Goal: Browse casually

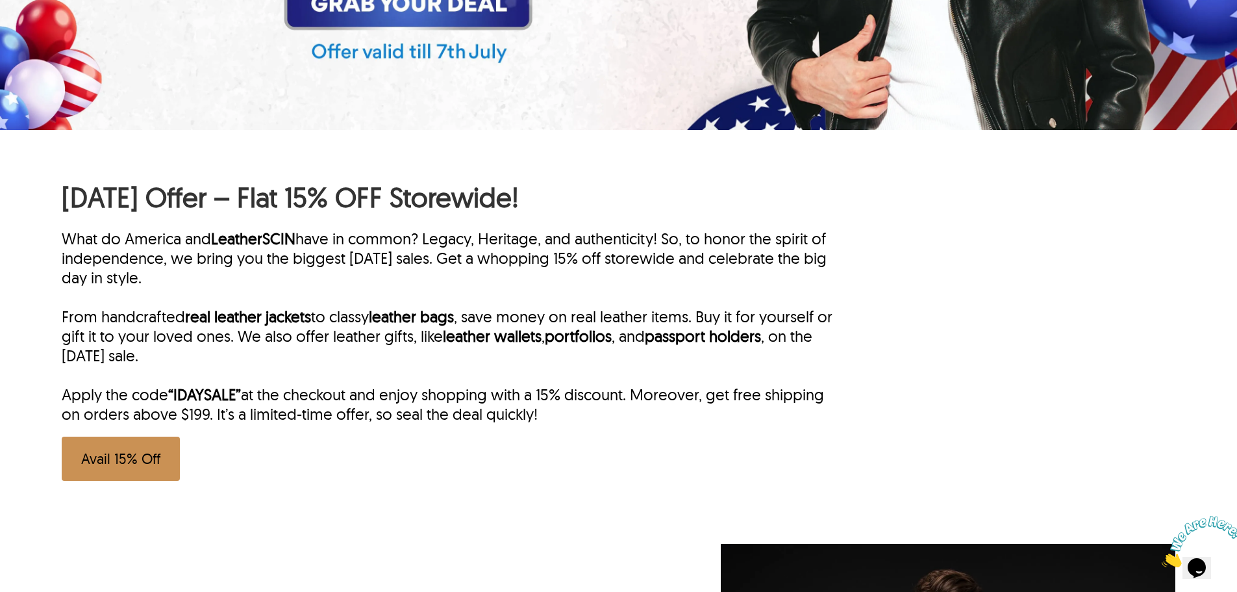
scroll to position [584, 0]
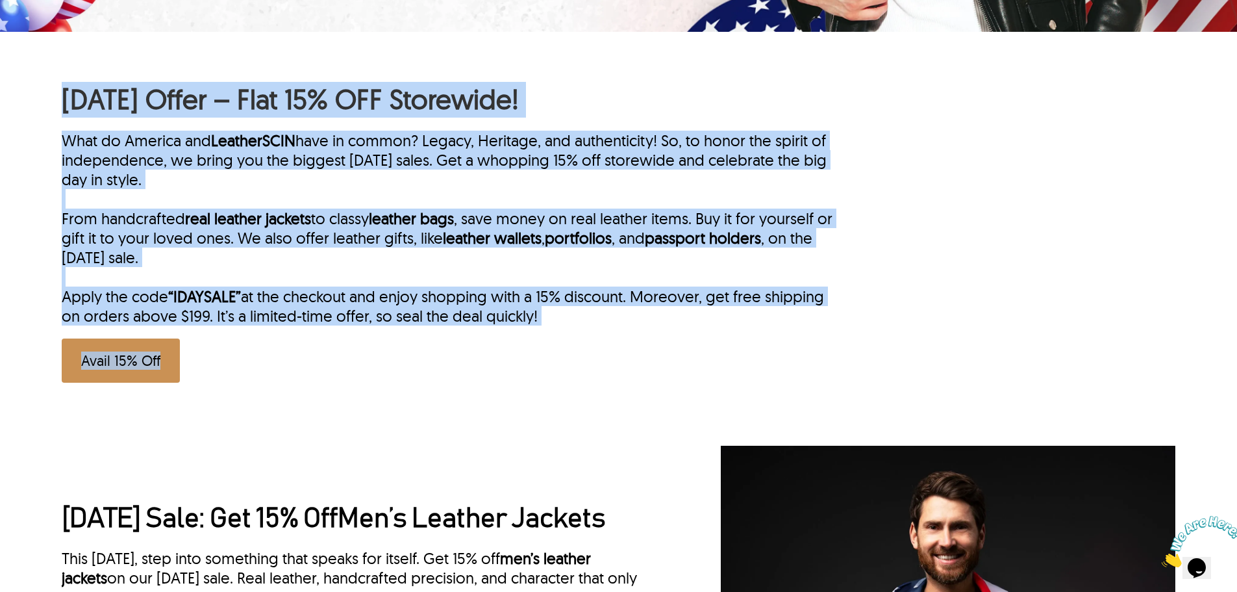
drag, startPoint x: 25, startPoint y: 94, endPoint x: 571, endPoint y: 339, distance: 597.9
click at [571, 339] on div "[DATE] Offer – Flat 15% OFF Storewide! What do America and LeatherSCIN have in …" at bounding box center [618, 226] width 1237 height 388
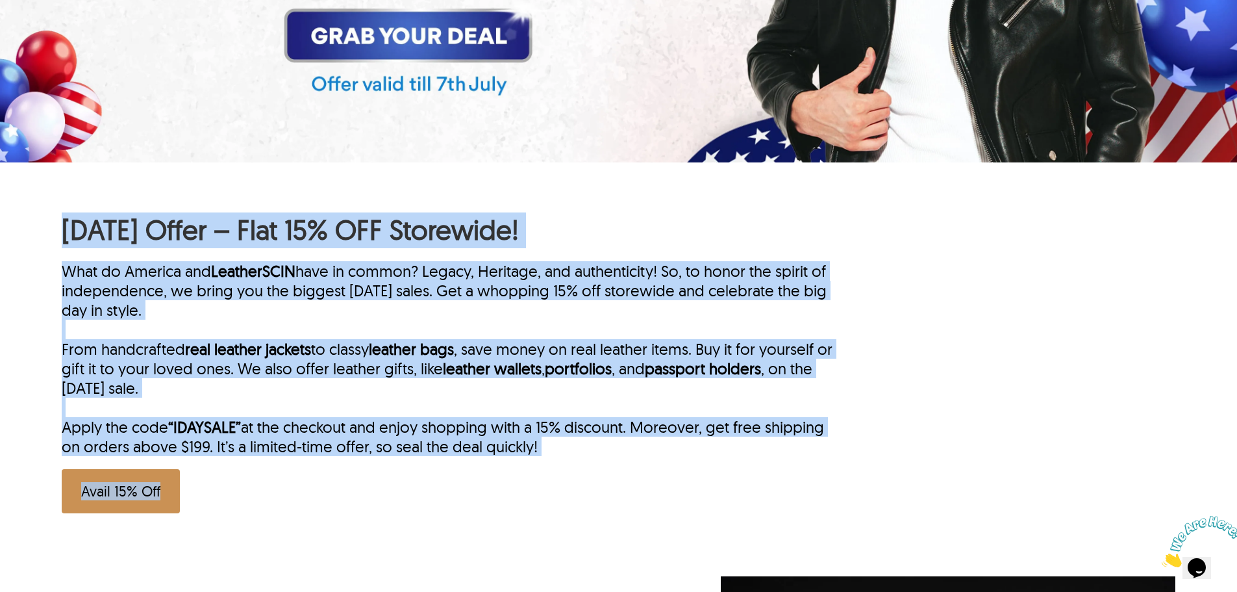
scroll to position [195, 0]
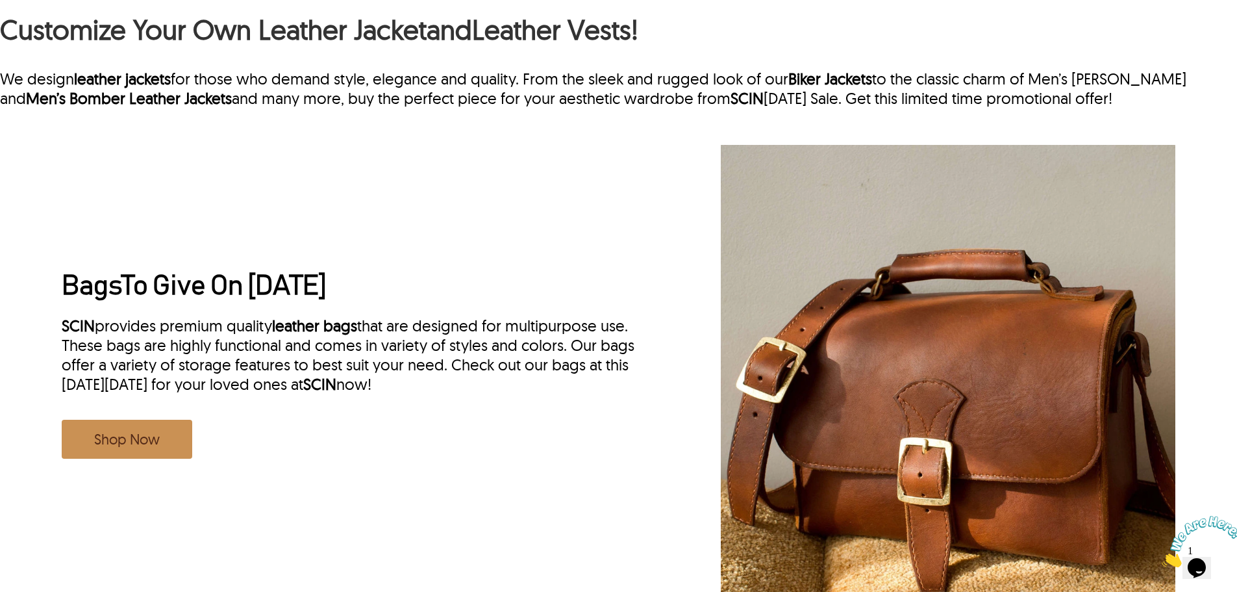
scroll to position [1818, 0]
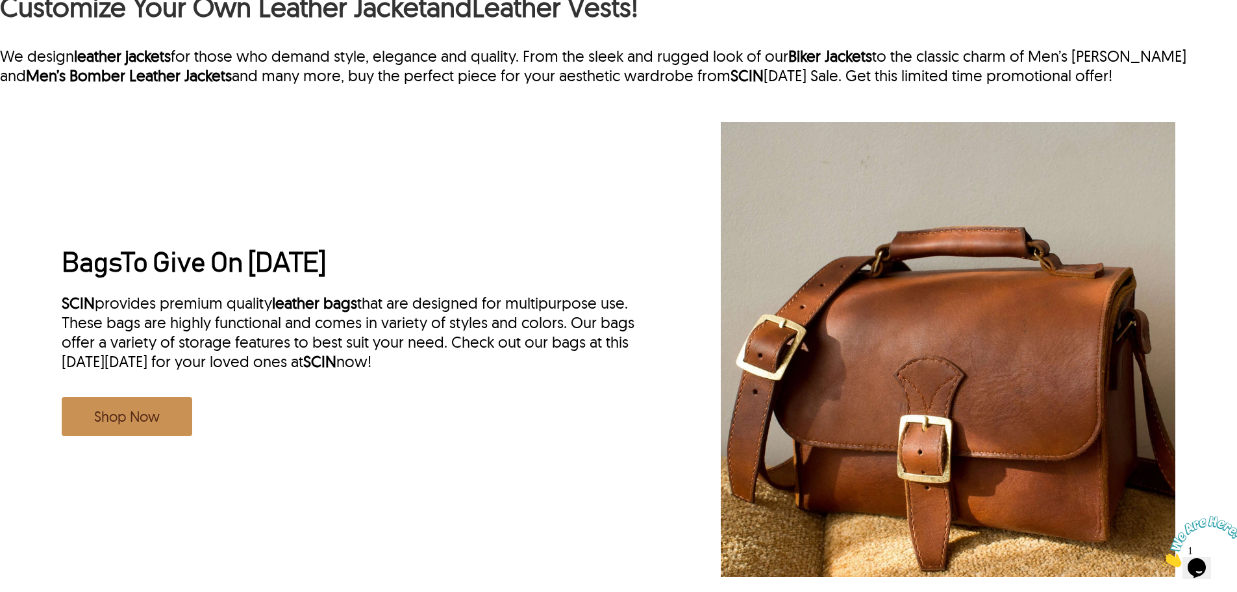
type input "**********"
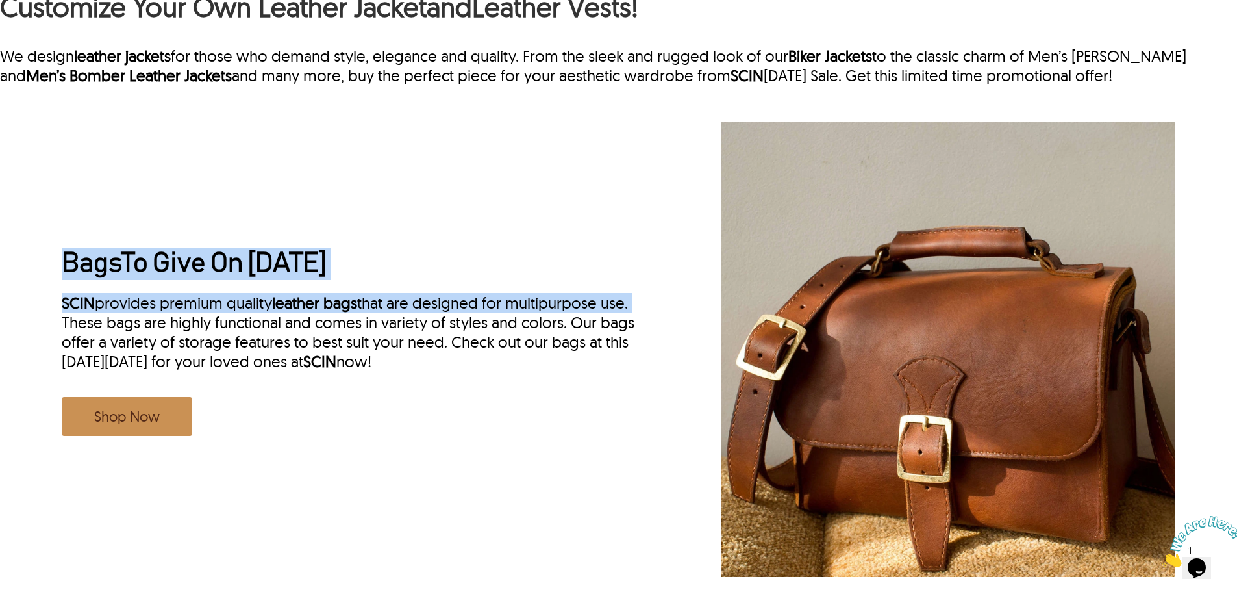
drag, startPoint x: 483, startPoint y: 260, endPoint x: 757, endPoint y: 321, distance: 280.6
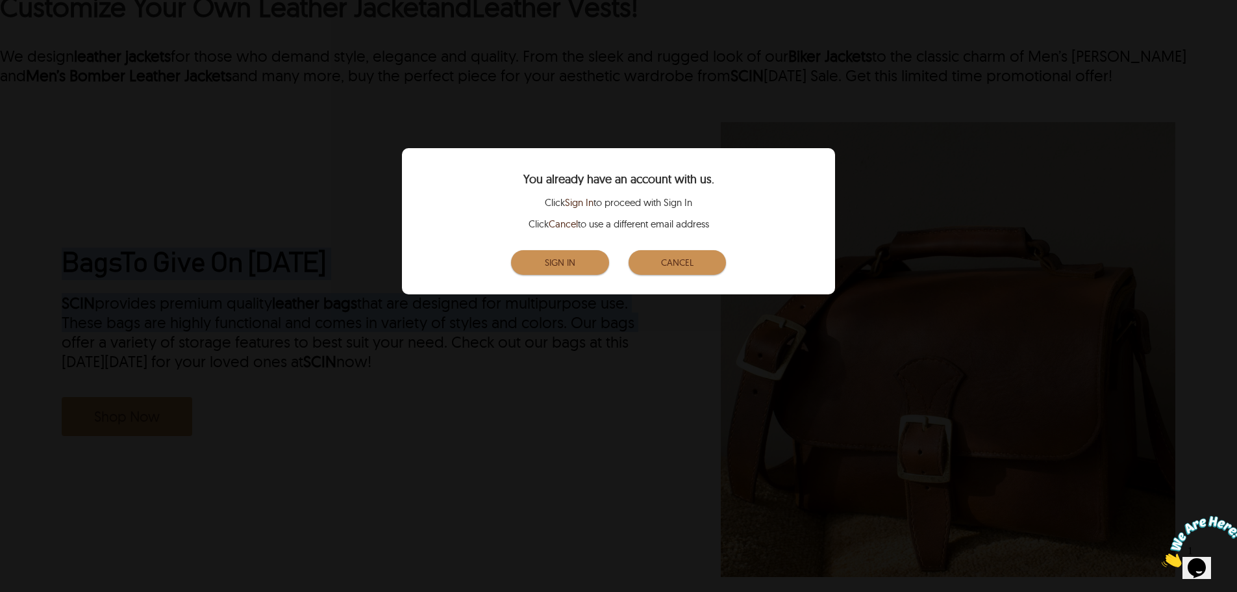
scroll to position [2208, 0]
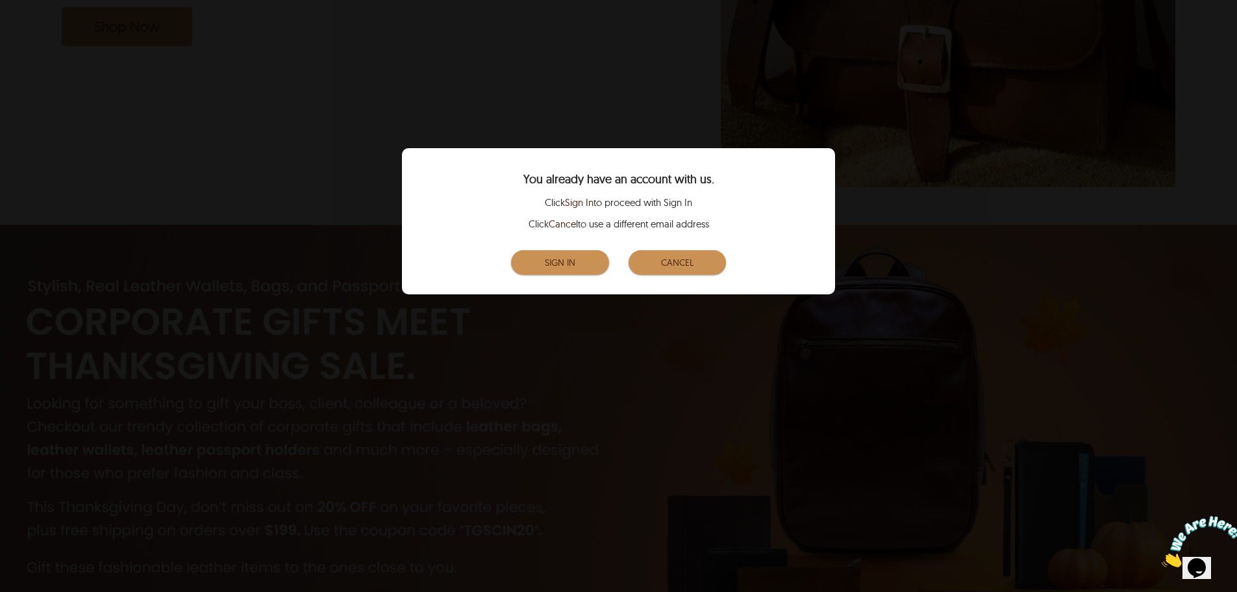
click at [682, 260] on button "Cancel" at bounding box center [677, 262] width 97 height 25
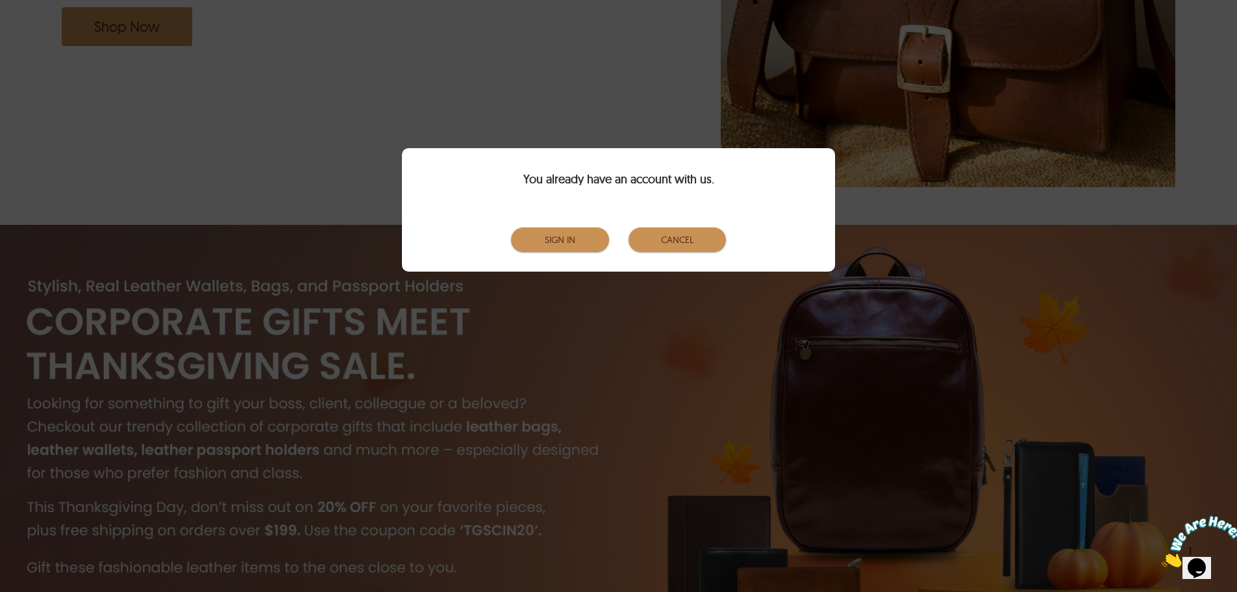
click at [673, 238] on button "Cancel" at bounding box center [677, 239] width 97 height 25
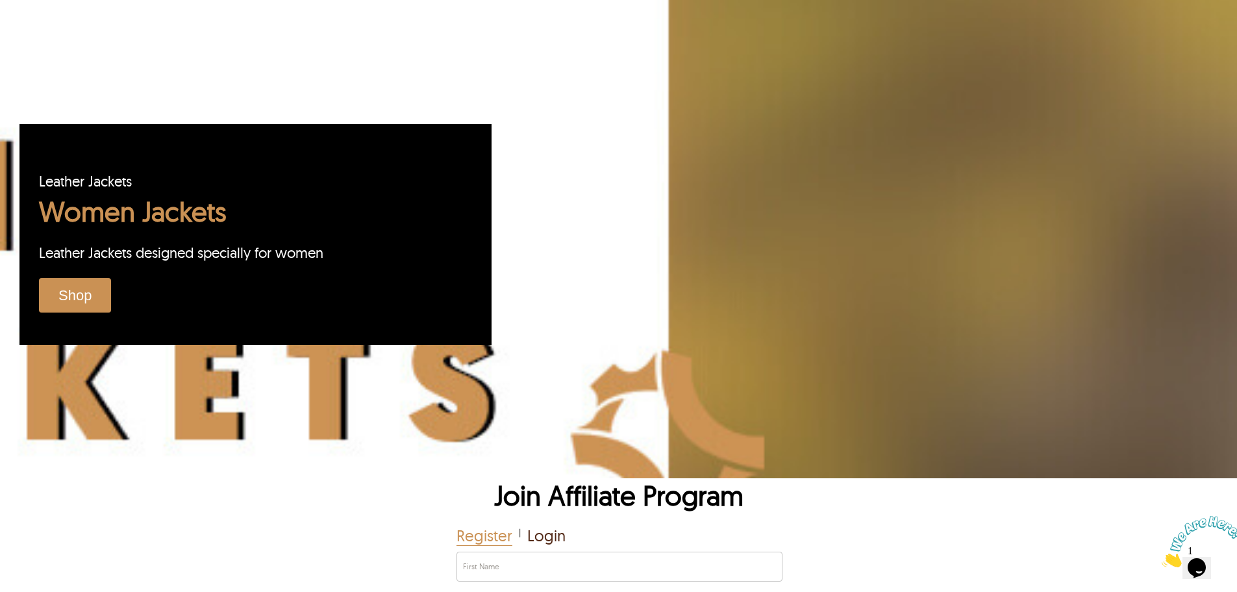
scroll to position [4784, 0]
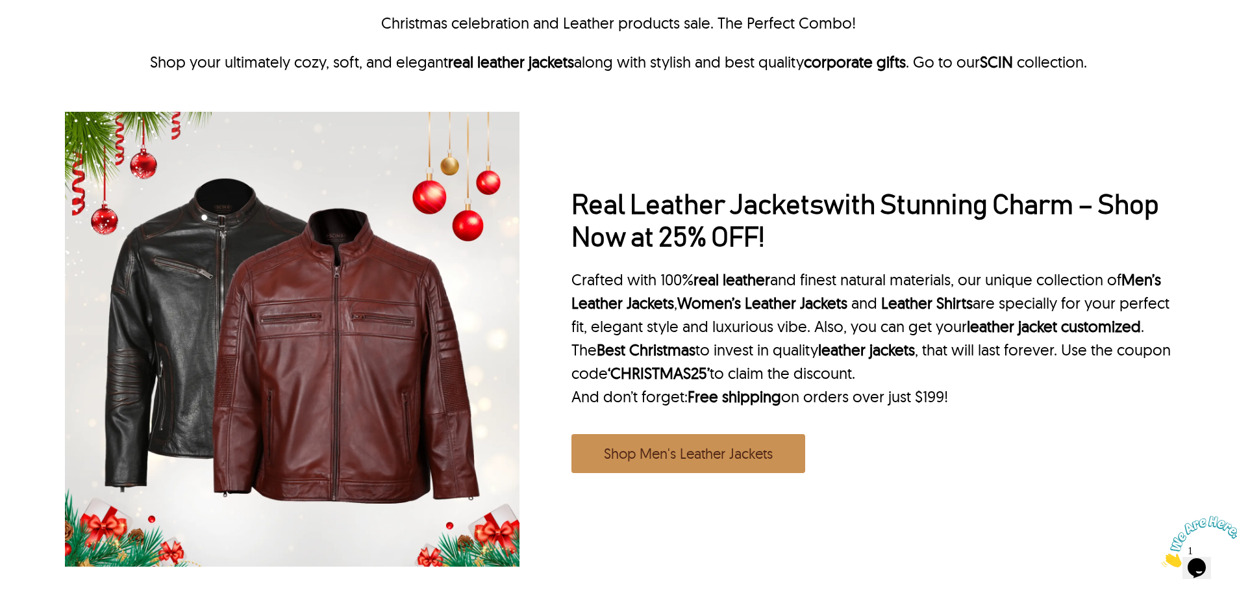
scroll to position [455, 0]
